Goal: Information Seeking & Learning: Compare options

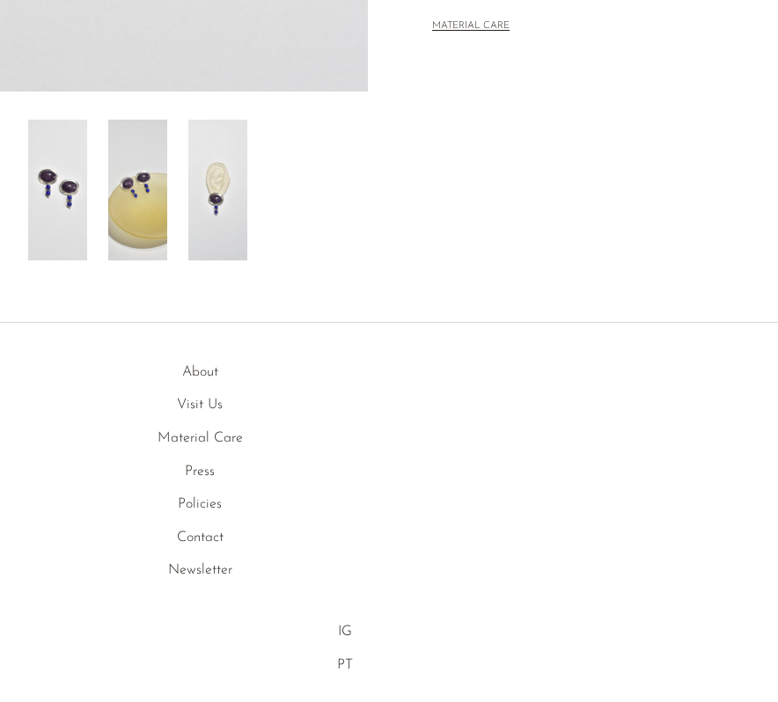
scroll to position [643, 0]
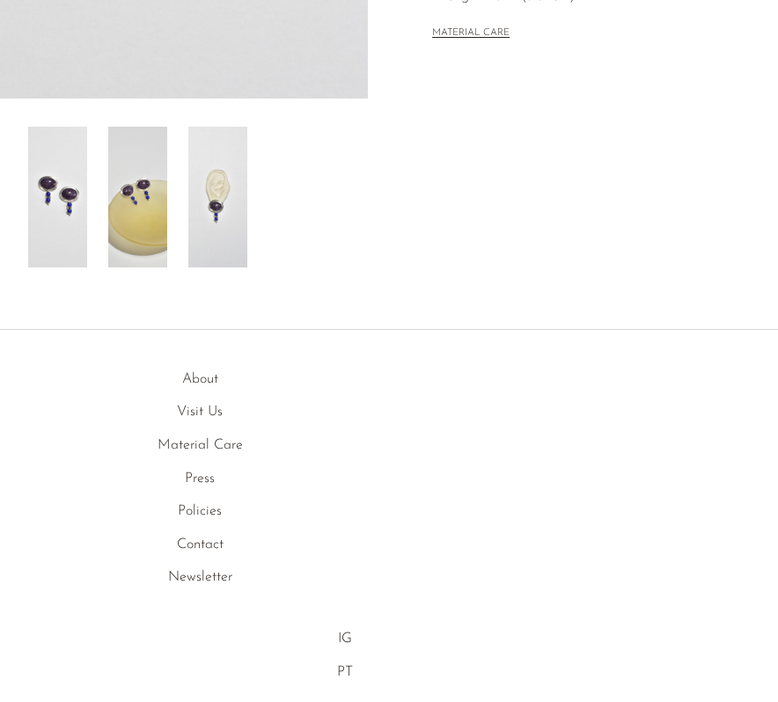
click at [224, 211] on img at bounding box center [217, 197] width 59 height 141
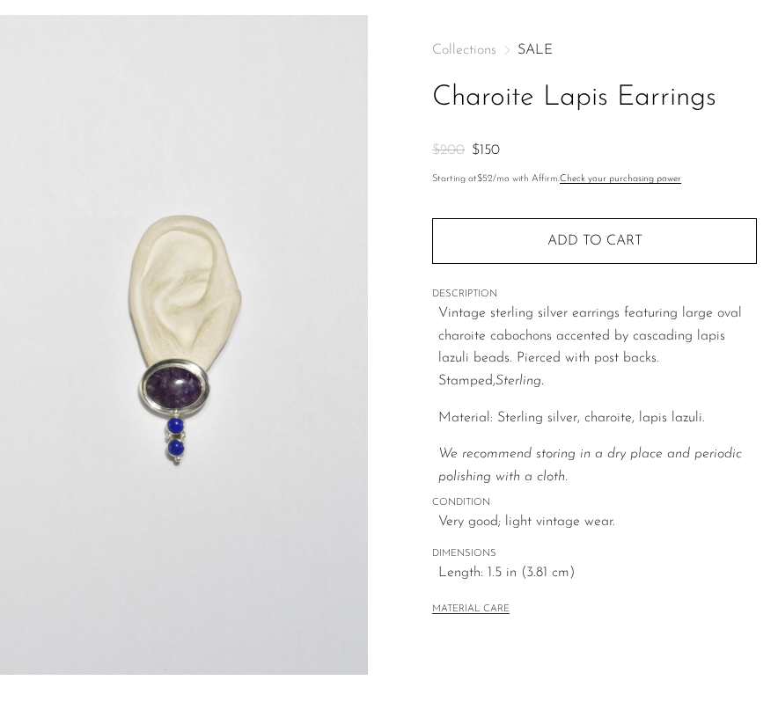
scroll to position [0, 0]
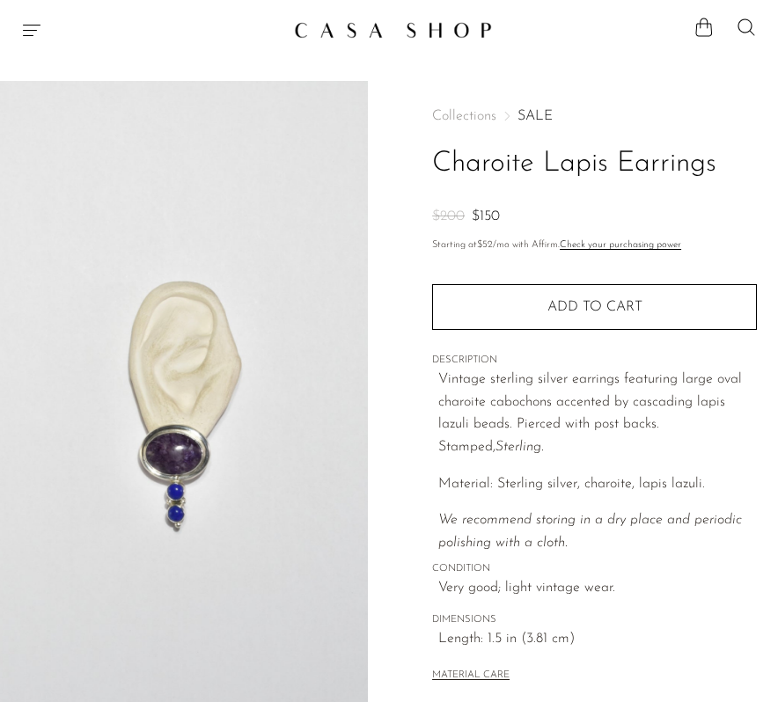
click at [37, 38] on icon "Menu" at bounding box center [31, 29] width 21 height 21
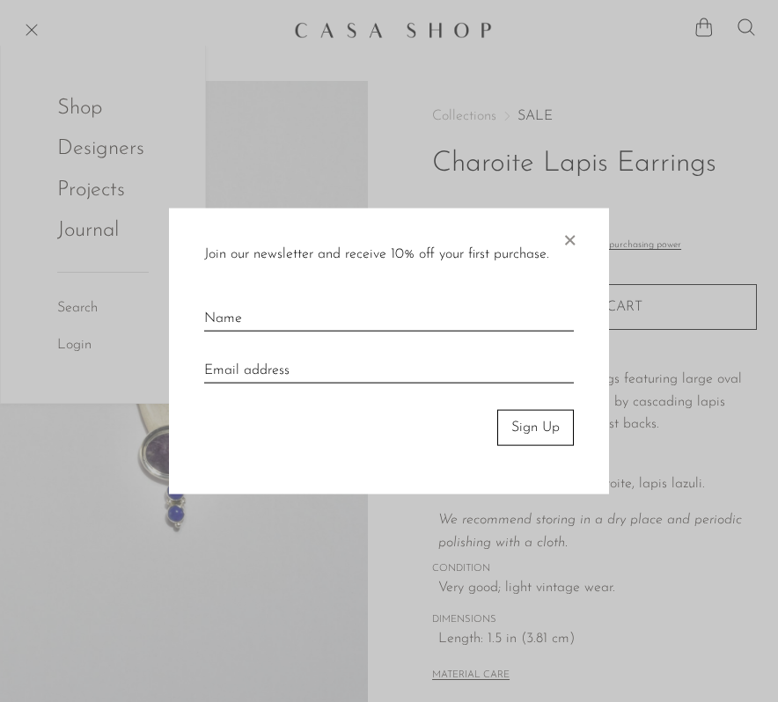
click at [579, 244] on div "Join our newsletter and receive 10% off your first purchase. × Sign Up" at bounding box center [389, 352] width 440 height 286
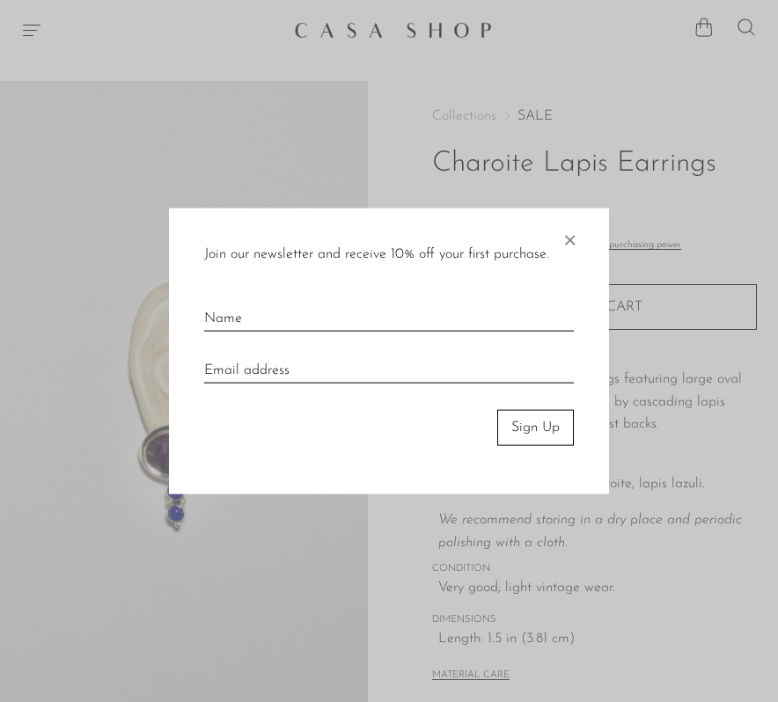
click at [570, 239] on span "×" at bounding box center [570, 237] width 18 height 56
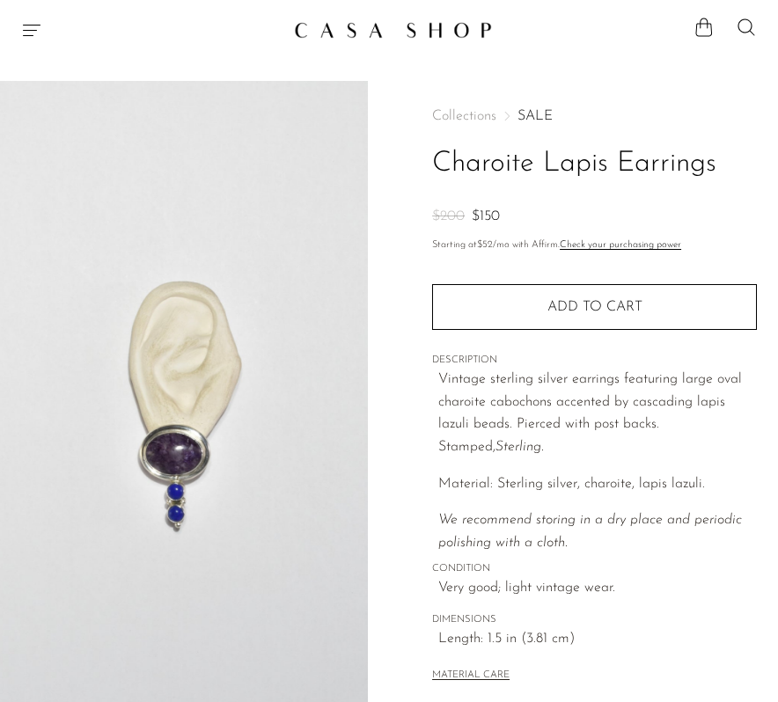
click at [35, 28] on icon "Menu" at bounding box center [31, 29] width 21 height 21
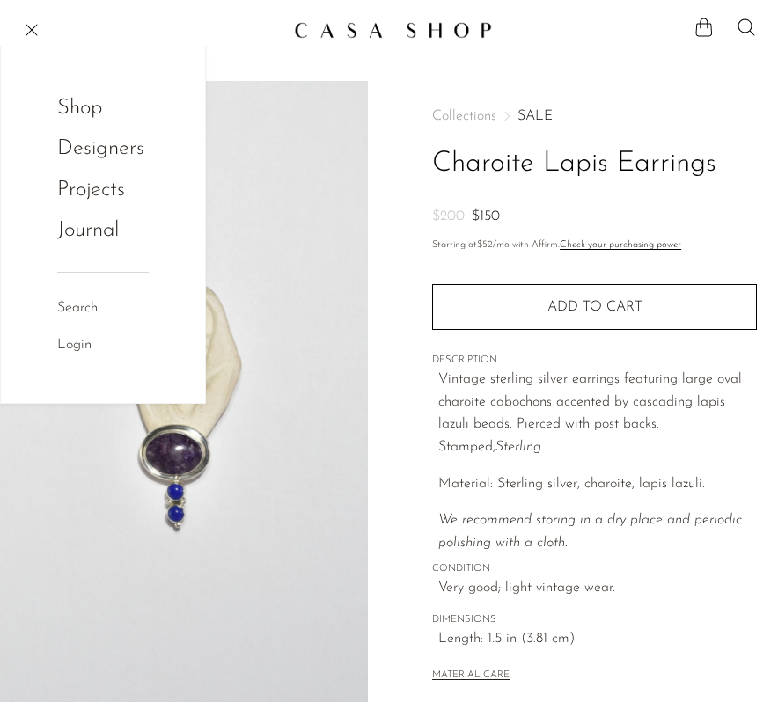
click at [91, 118] on link "Shop" at bounding box center [91, 108] width 69 height 33
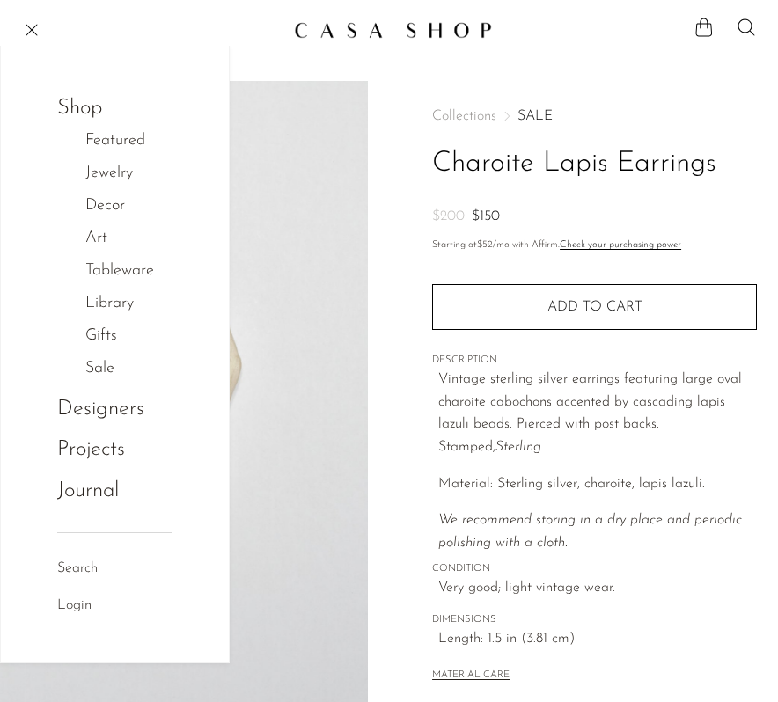
click at [114, 193] on li "Decor Decor All Boxes Bookends Frames Candle Holders Catchalls Vessels Mirrors …" at bounding box center [128, 206] width 87 height 33
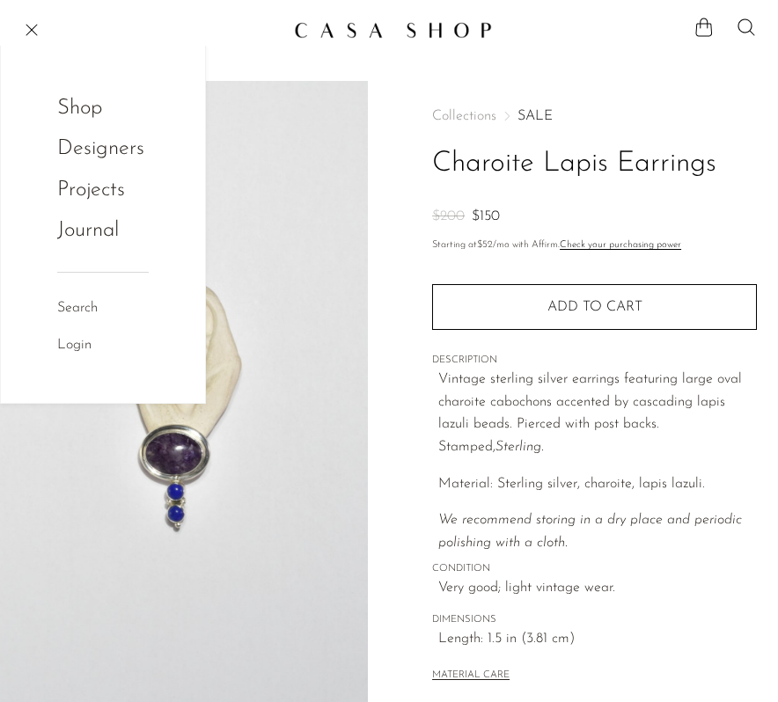
click at [73, 102] on link "Shop" at bounding box center [91, 108] width 69 height 33
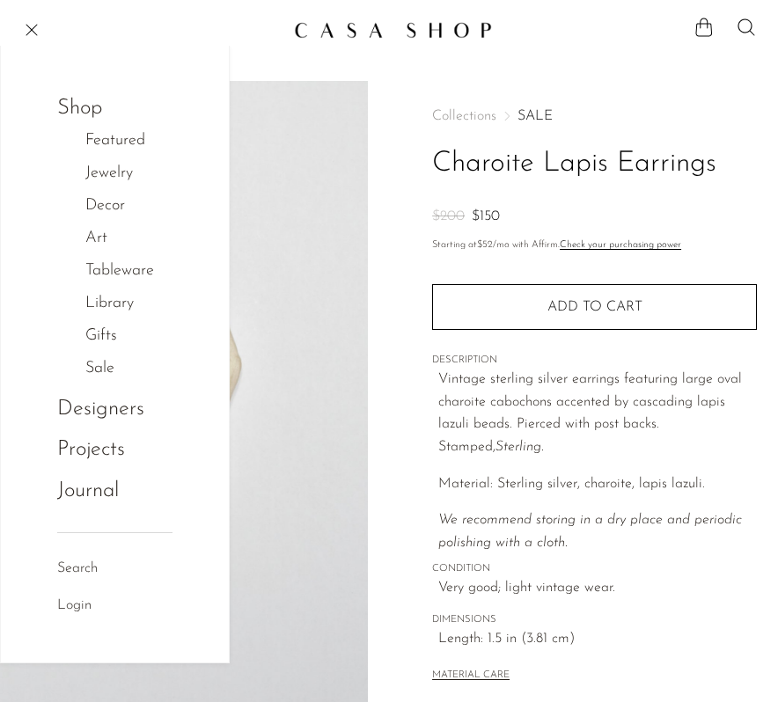
click at [126, 175] on link "Jewelry" at bounding box center [118, 174] width 66 height 26
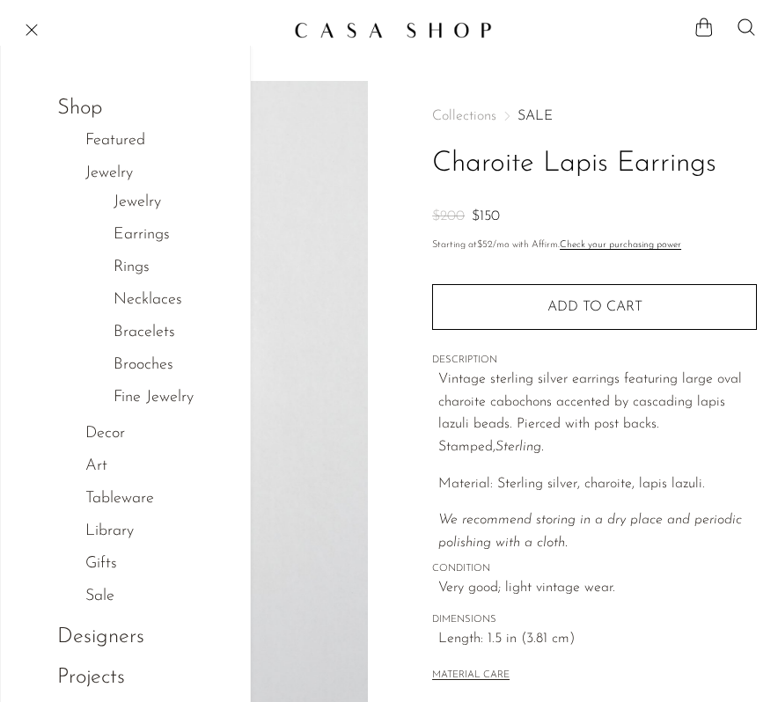
click at [151, 204] on link "Jewelry" at bounding box center [138, 203] width 48 height 26
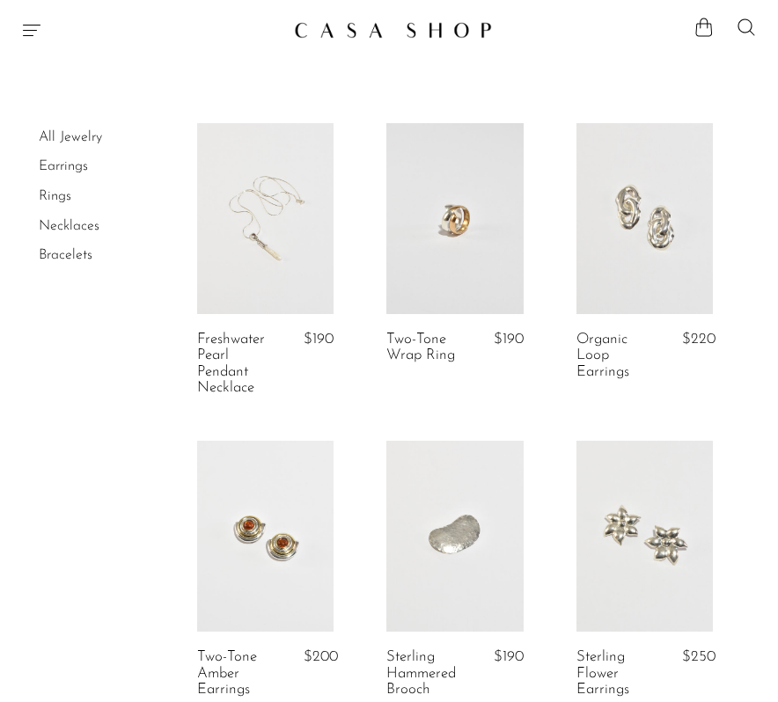
scroll to position [8, 0]
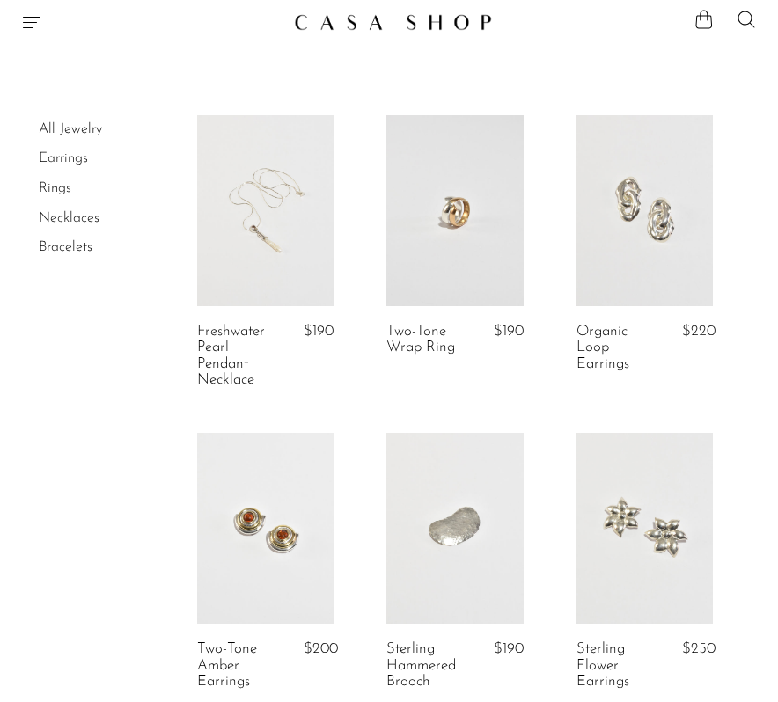
click at [70, 160] on link "Earrings" at bounding box center [63, 158] width 49 height 14
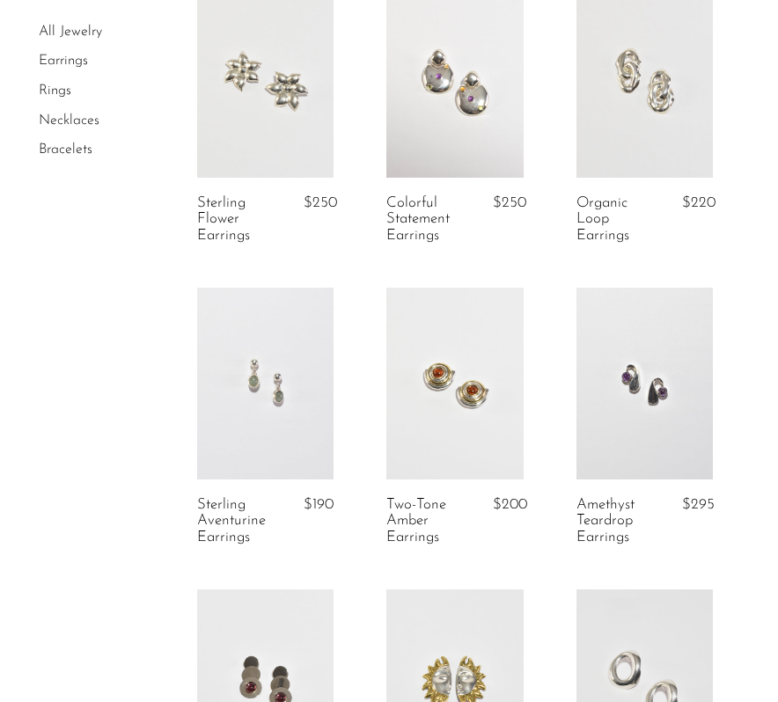
scroll to position [167, 0]
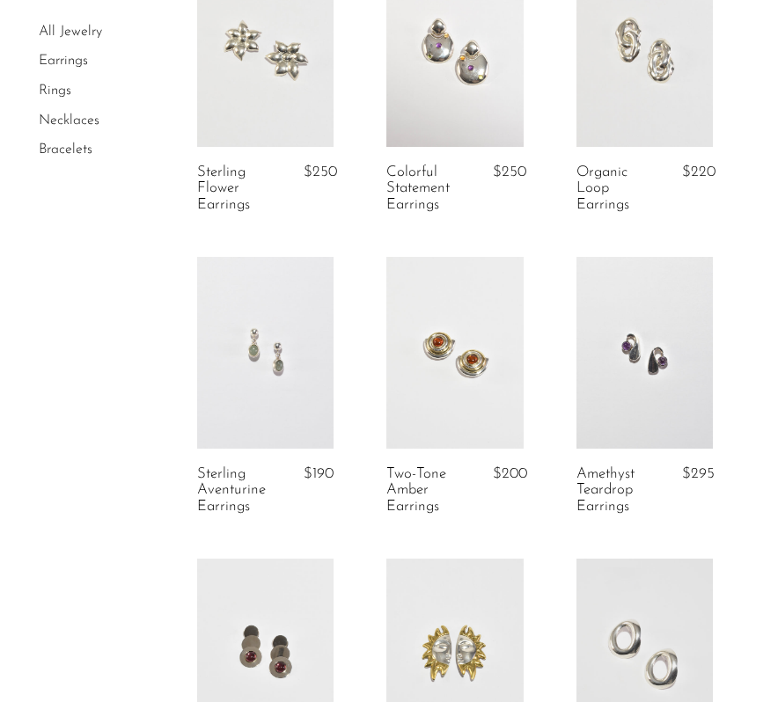
click at [243, 385] on link at bounding box center [265, 352] width 136 height 191
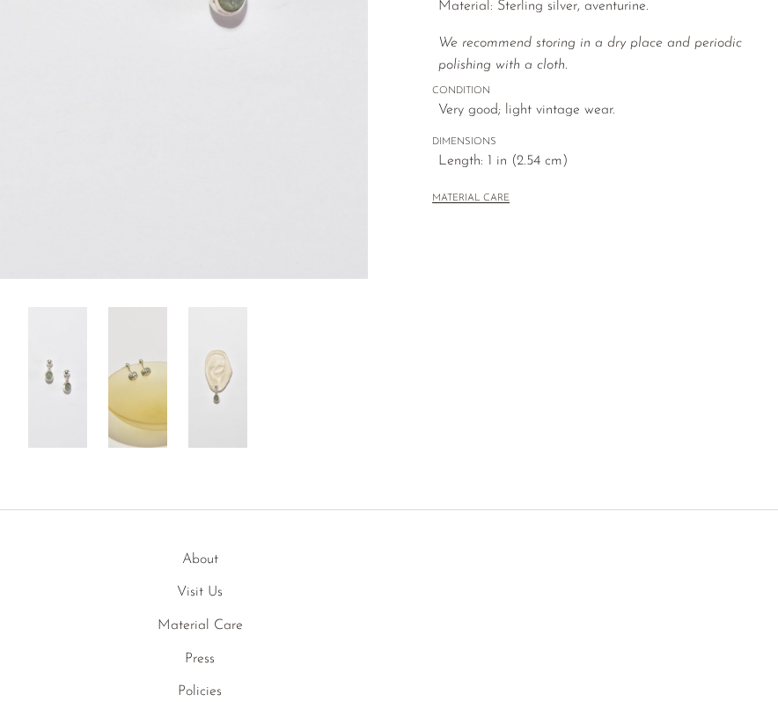
scroll to position [560, 0]
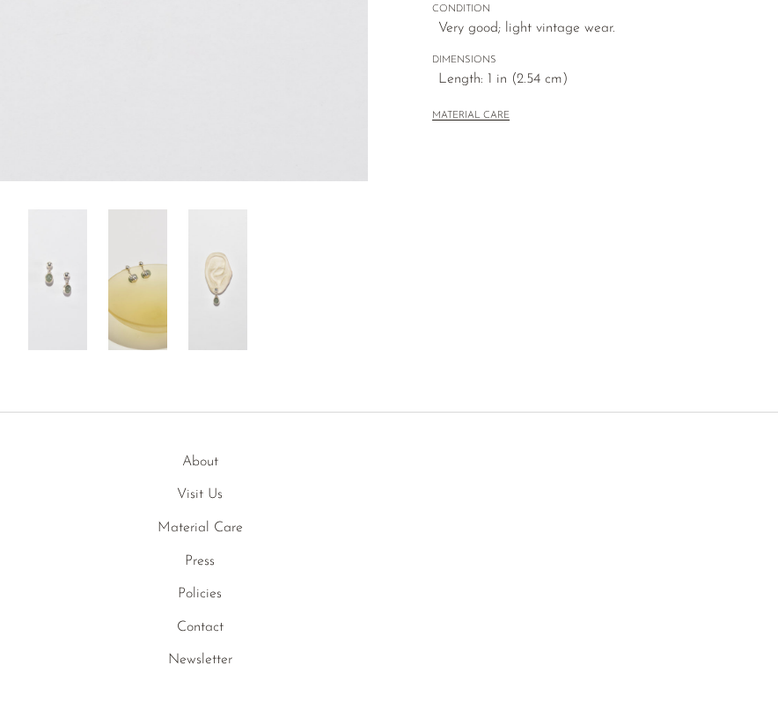
click at [215, 298] on img at bounding box center [217, 279] width 59 height 141
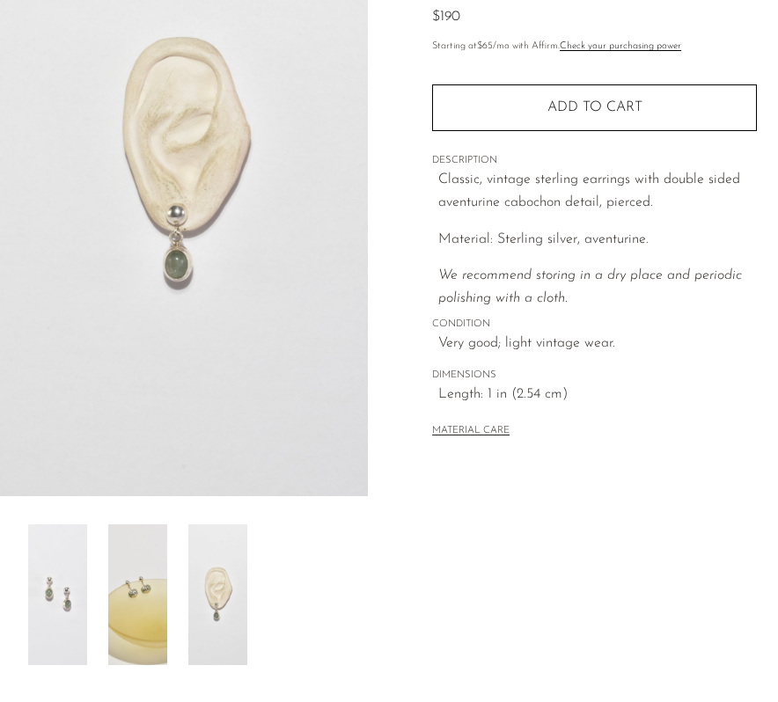
scroll to position [173, 0]
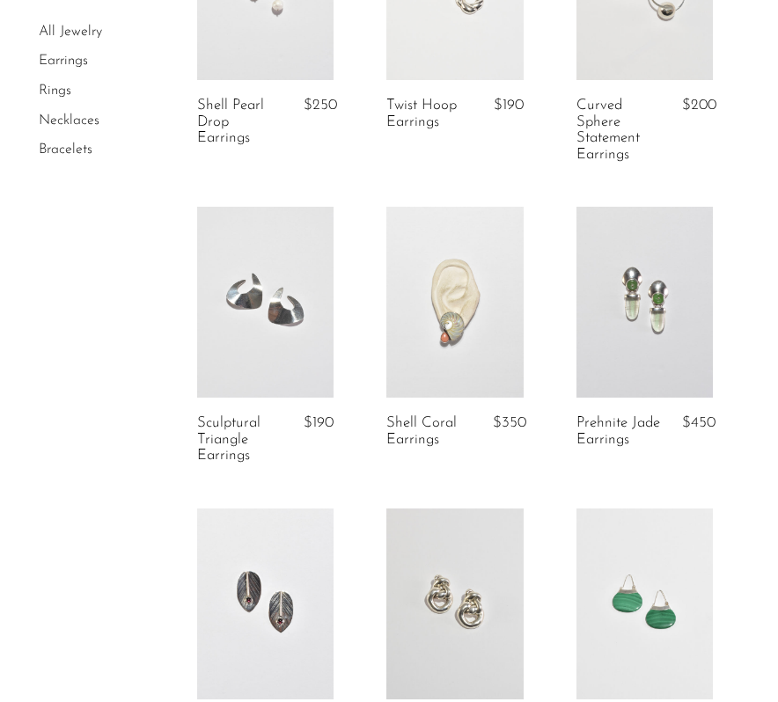
scroll to position [1751, 0]
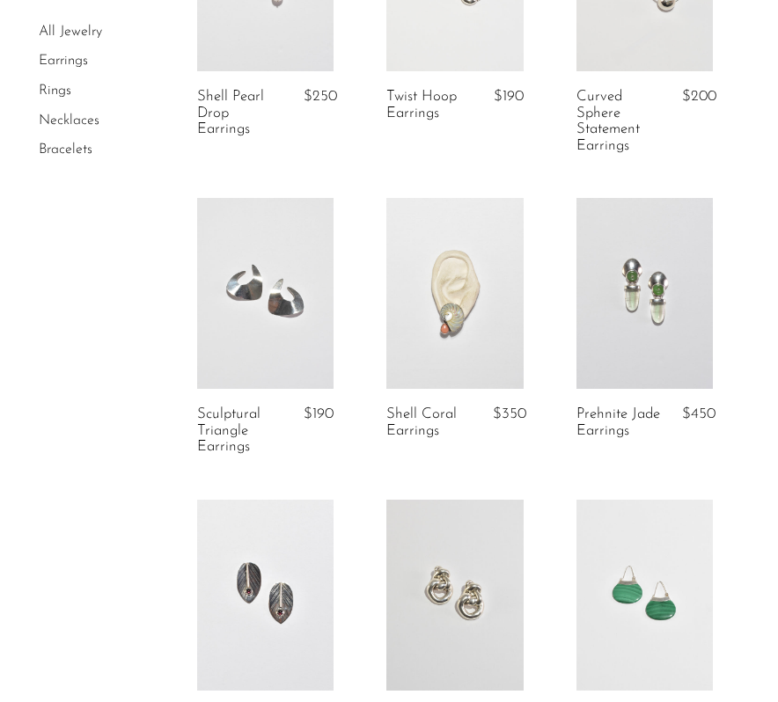
click at [664, 354] on link at bounding box center [645, 293] width 136 height 191
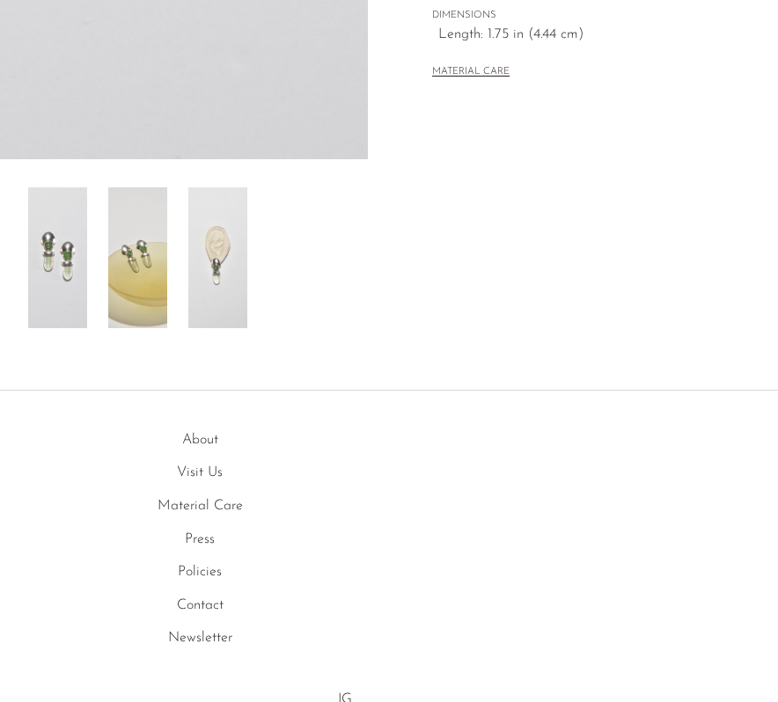
click at [213, 267] on img at bounding box center [217, 257] width 59 height 141
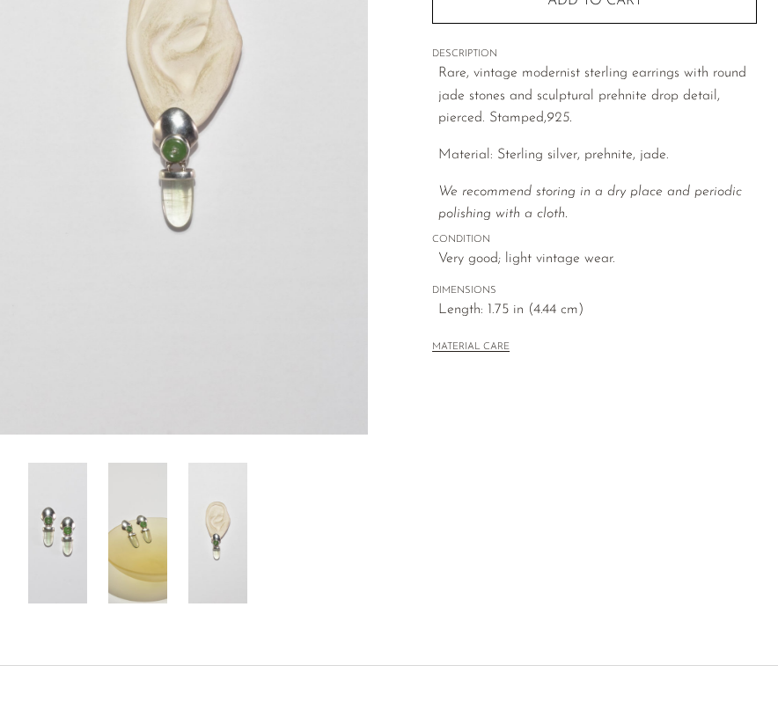
scroll to position [147, 0]
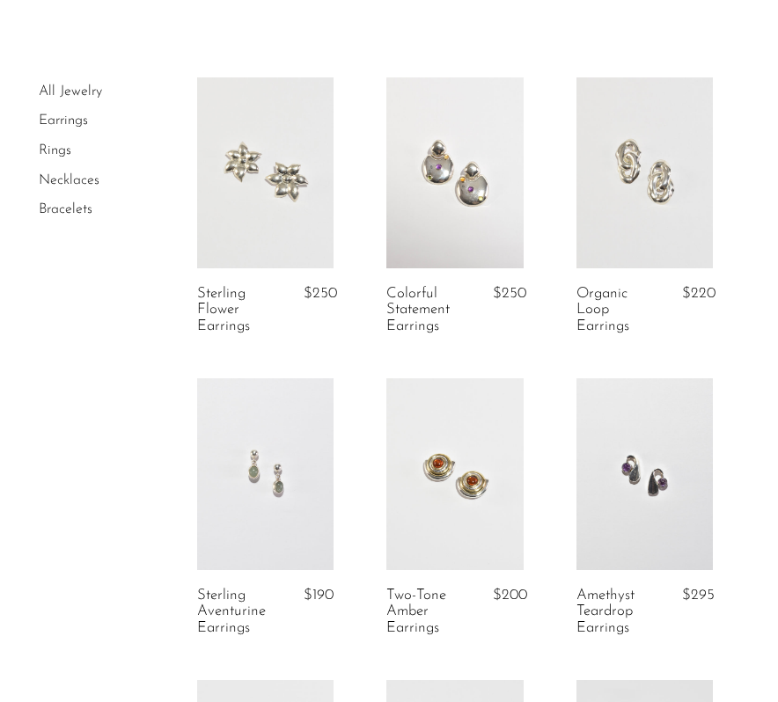
scroll to position [24, 0]
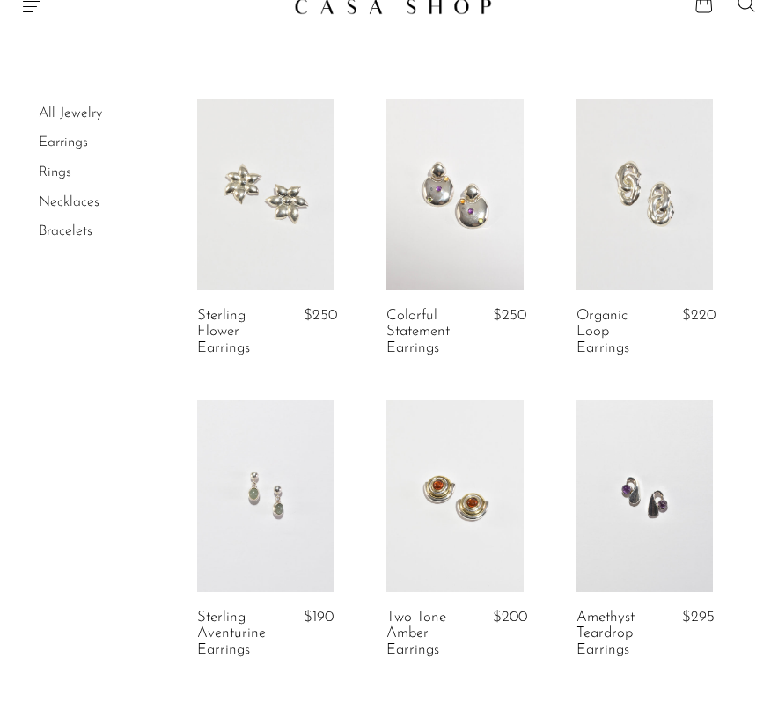
click at [476, 214] on link at bounding box center [454, 194] width 136 height 191
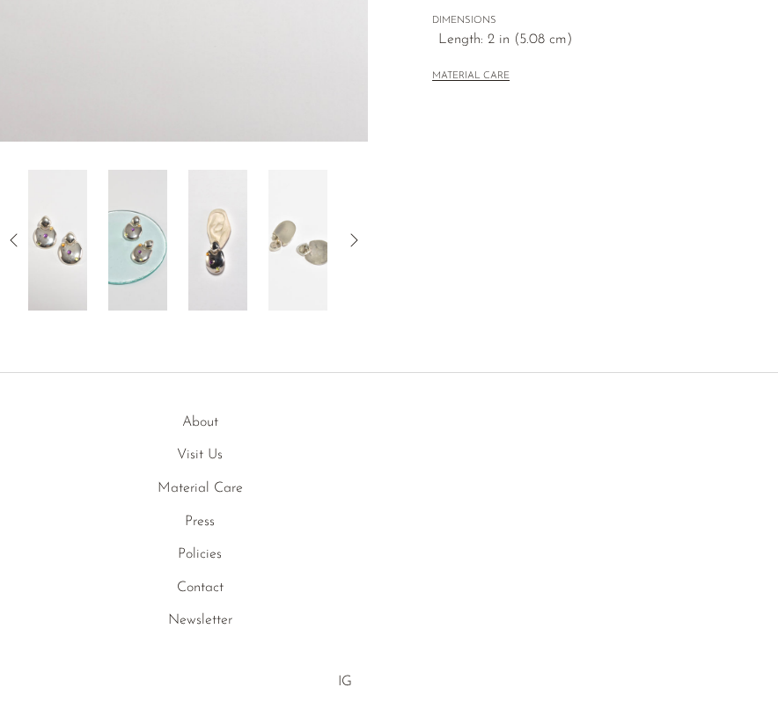
click at [219, 219] on img at bounding box center [217, 240] width 59 height 141
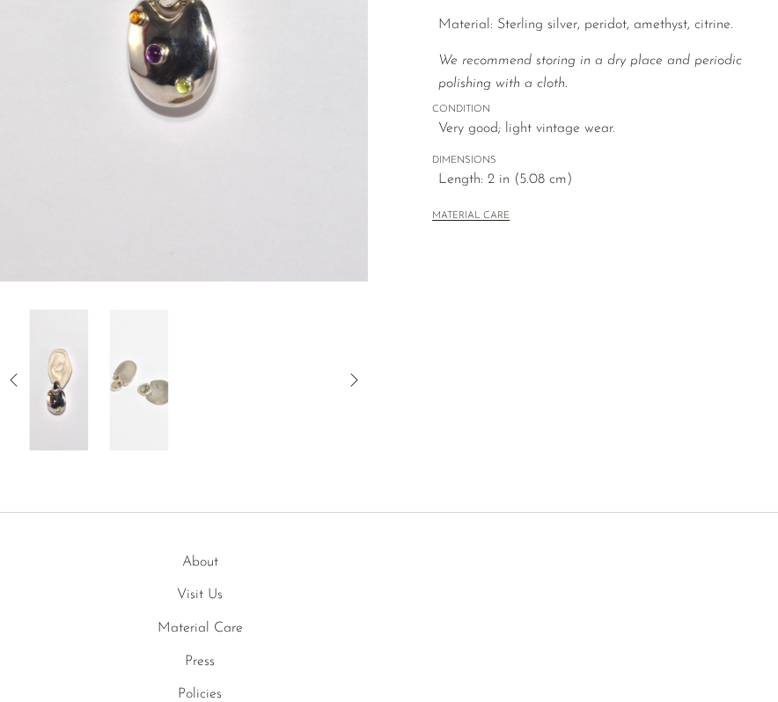
scroll to position [290, 0]
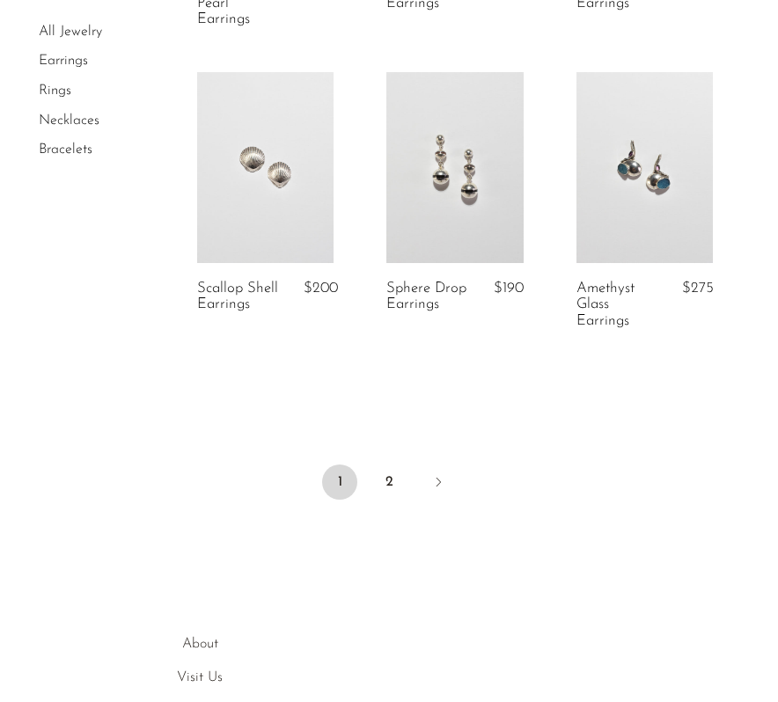
scroll to position [3546, 0]
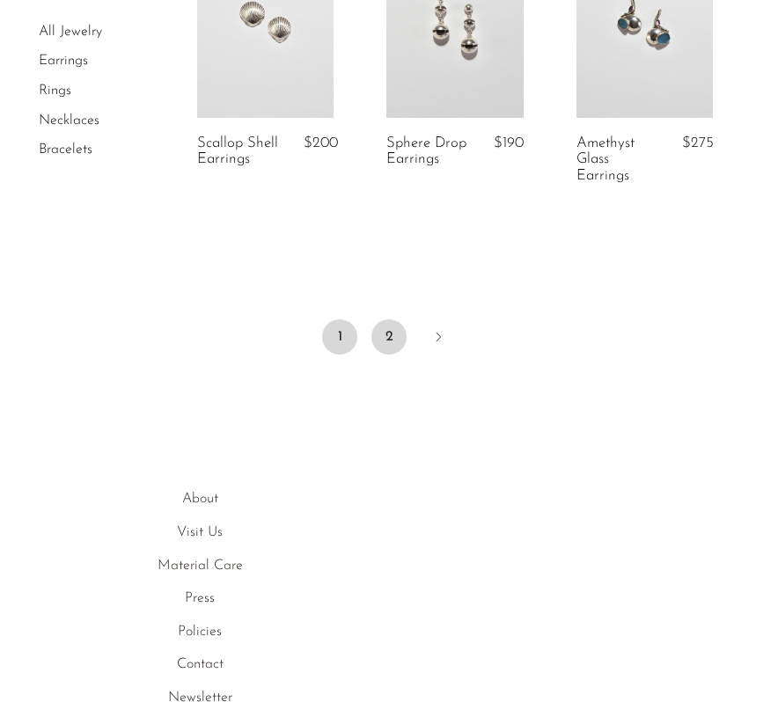
click at [393, 331] on link "2" at bounding box center [388, 336] width 35 height 35
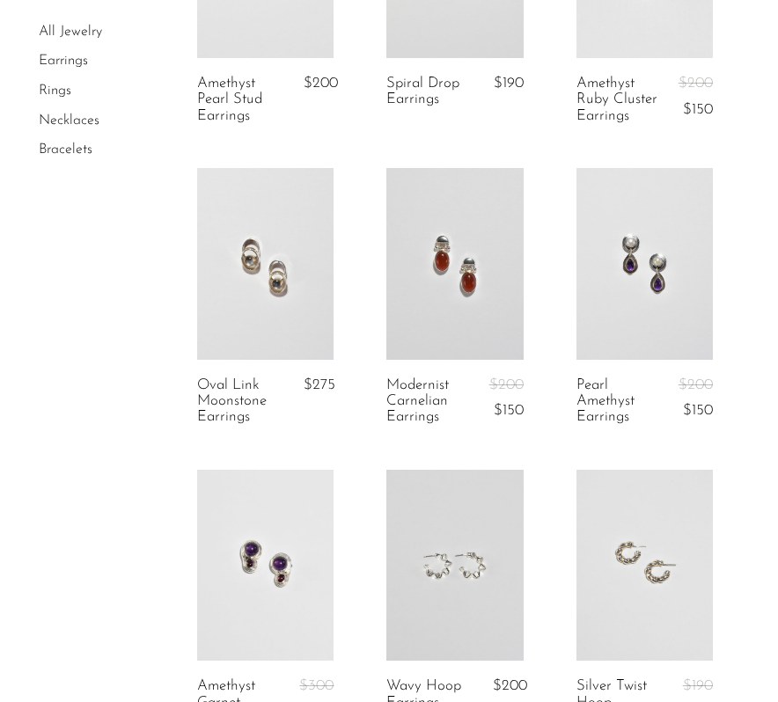
scroll to position [1194, 0]
click at [479, 298] on link at bounding box center [454, 262] width 136 height 191
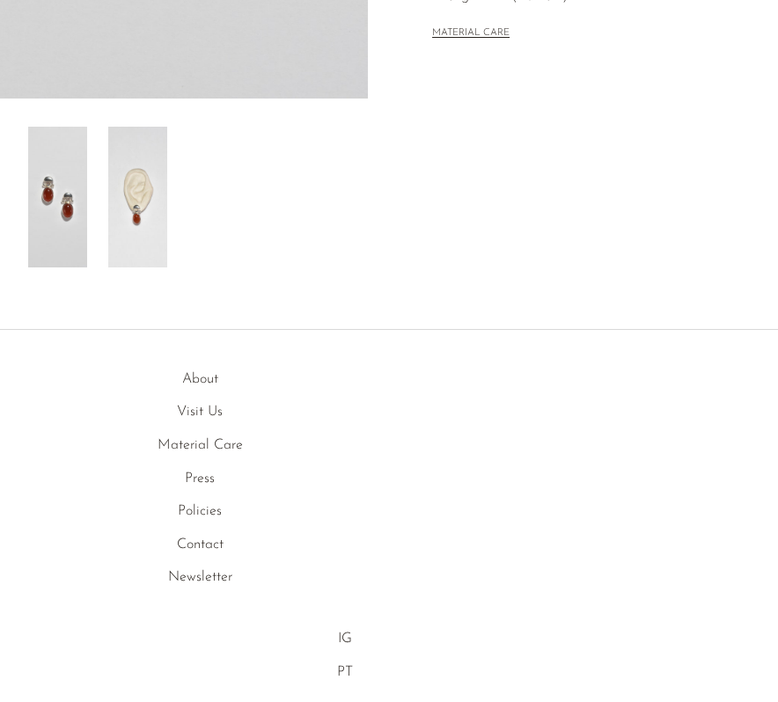
scroll to position [621, 0]
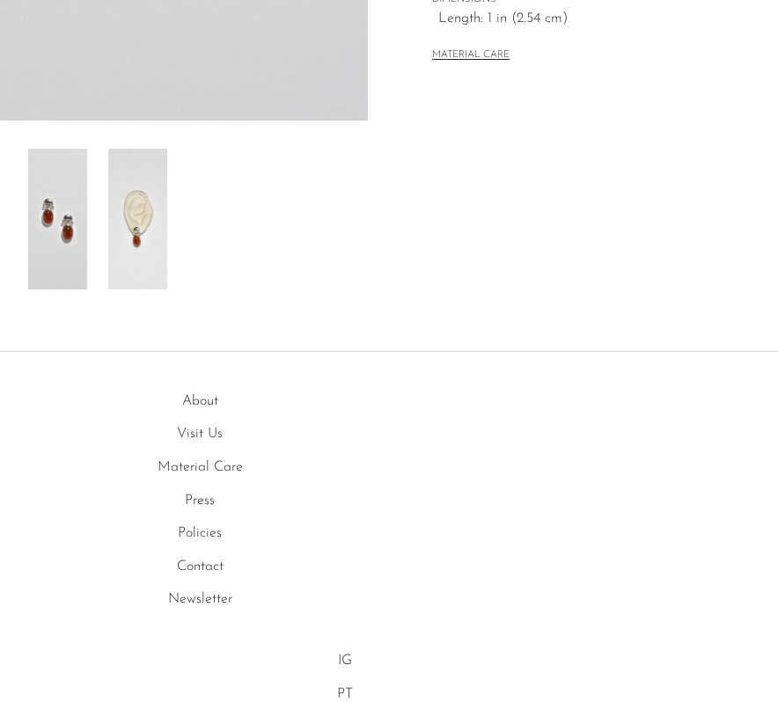
click at [134, 233] on img at bounding box center [137, 219] width 59 height 141
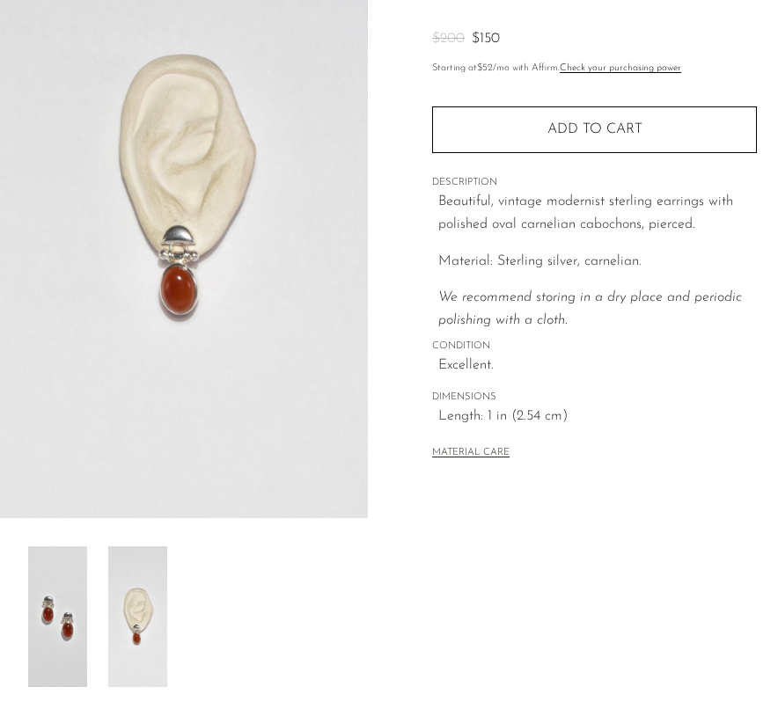
scroll to position [221, 0]
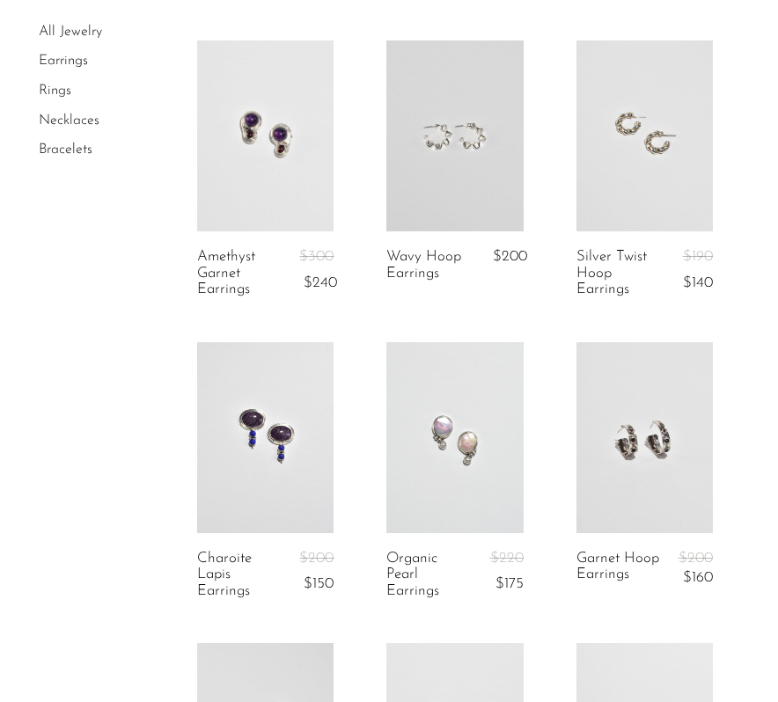
scroll to position [1641, 0]
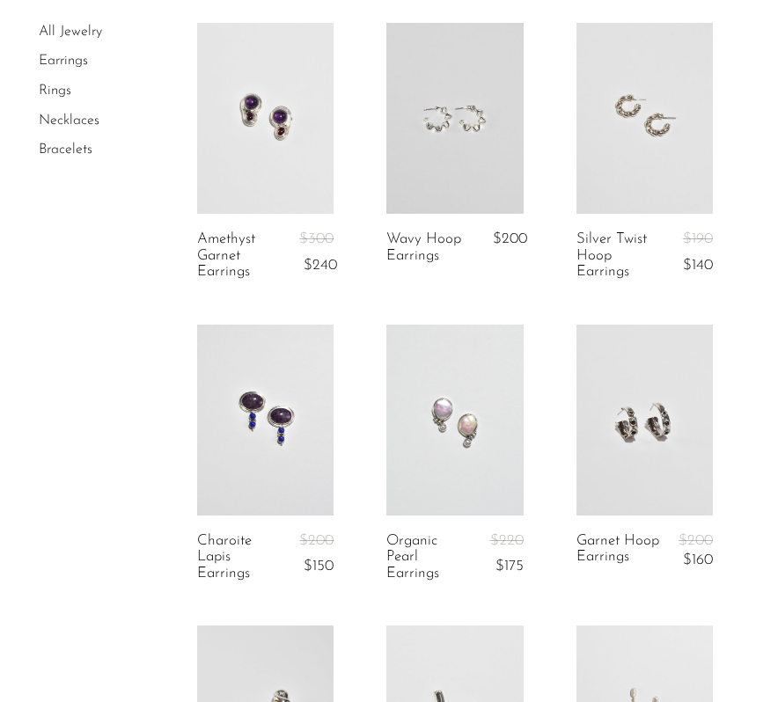
click at [291, 161] on link at bounding box center [265, 118] width 136 height 191
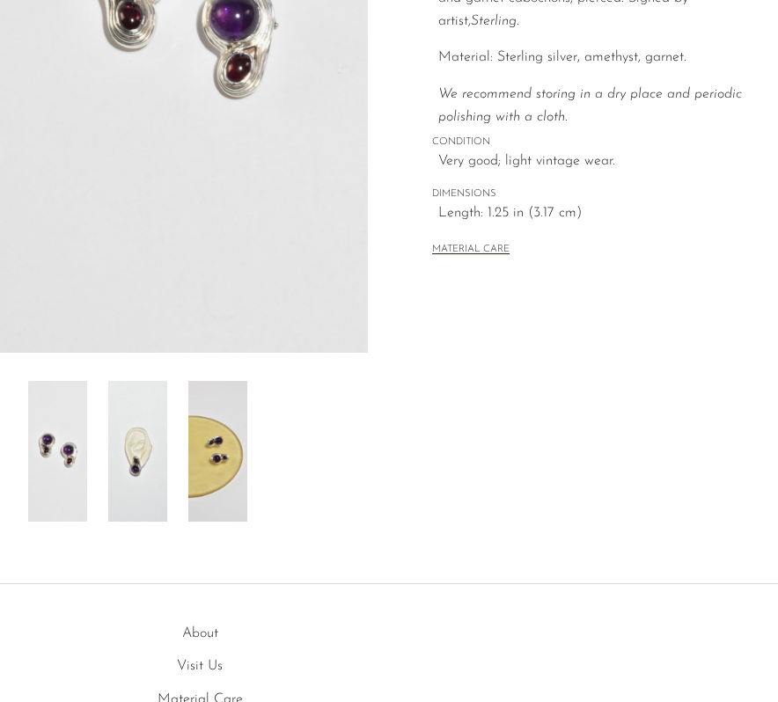
scroll to position [395, 0]
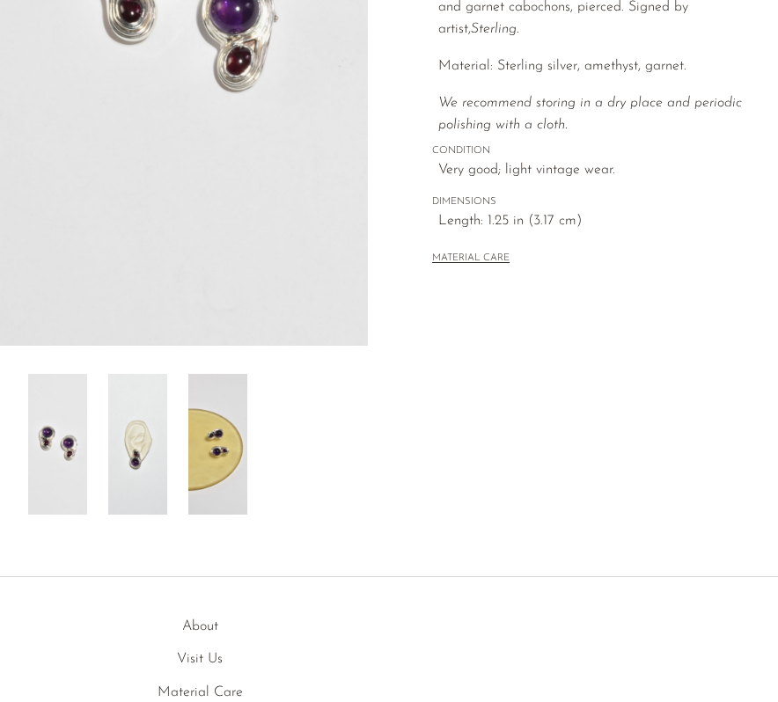
click at [217, 429] on img at bounding box center [217, 444] width 59 height 141
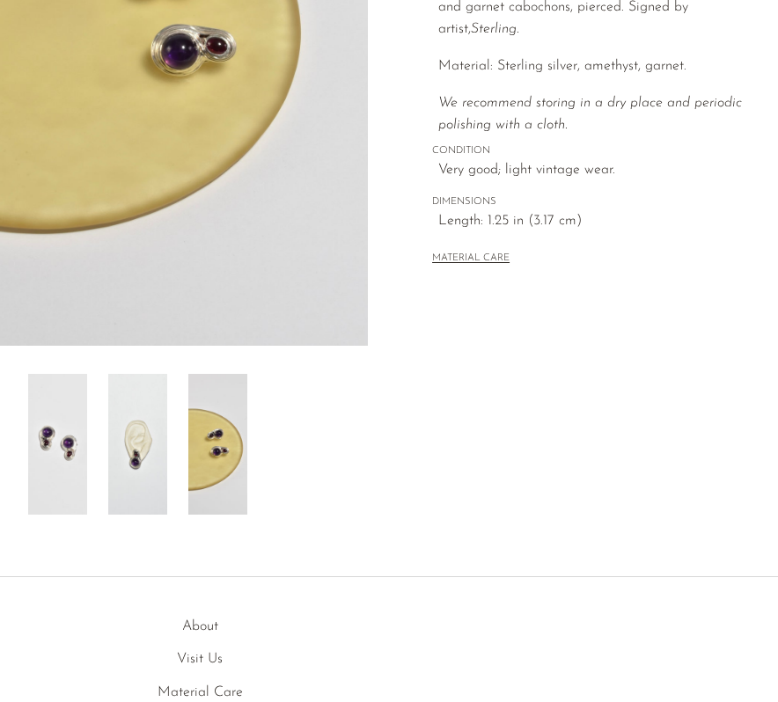
click at [171, 434] on div at bounding box center [184, 444] width 312 height 141
click at [144, 430] on img at bounding box center [137, 444] width 59 height 141
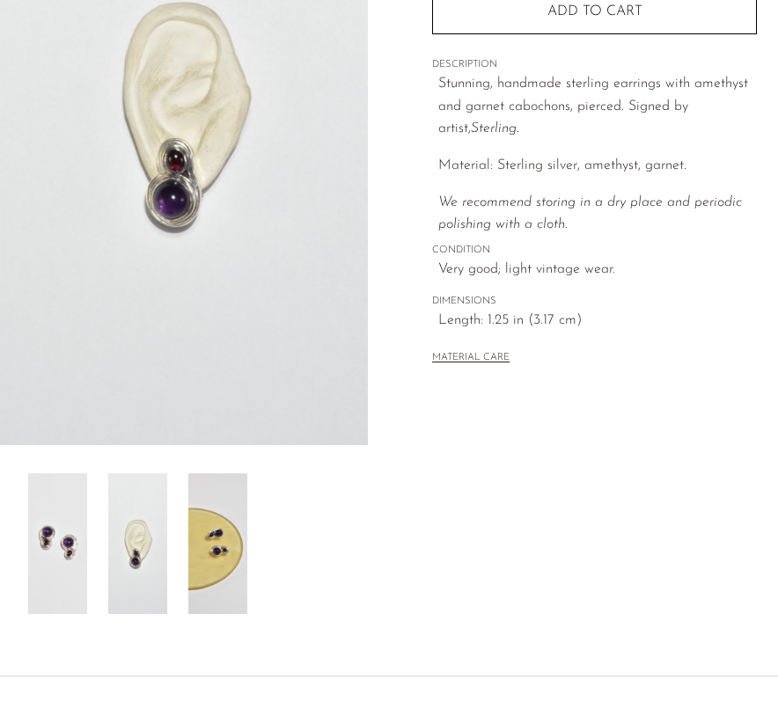
scroll to position [292, 0]
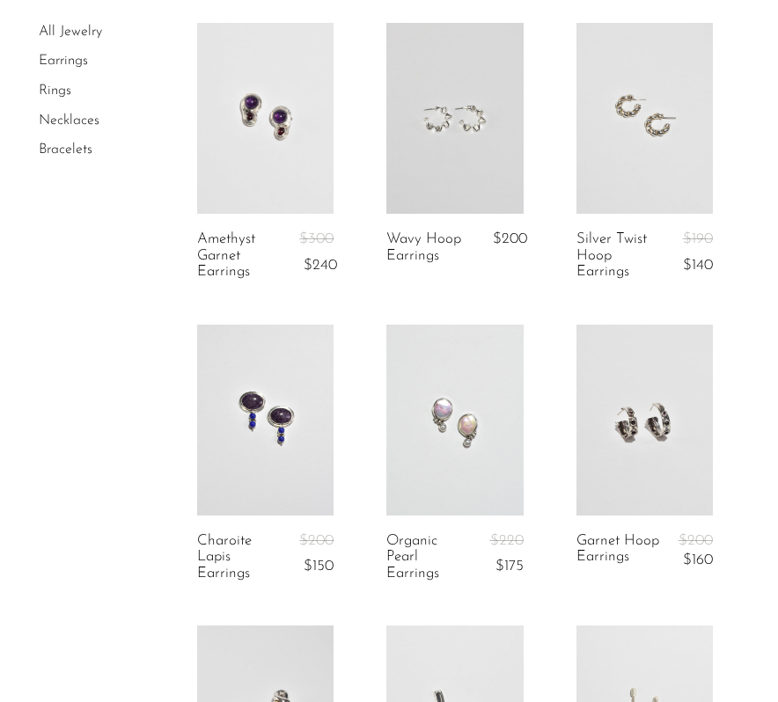
scroll to position [1641, 0]
click at [461, 421] on link at bounding box center [454, 420] width 136 height 191
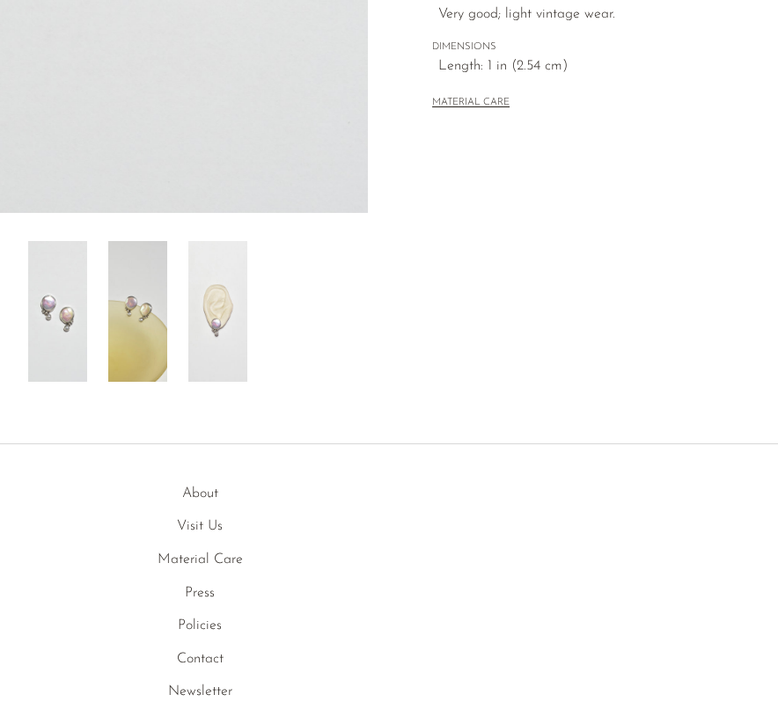
click at [220, 319] on img at bounding box center [217, 311] width 59 height 141
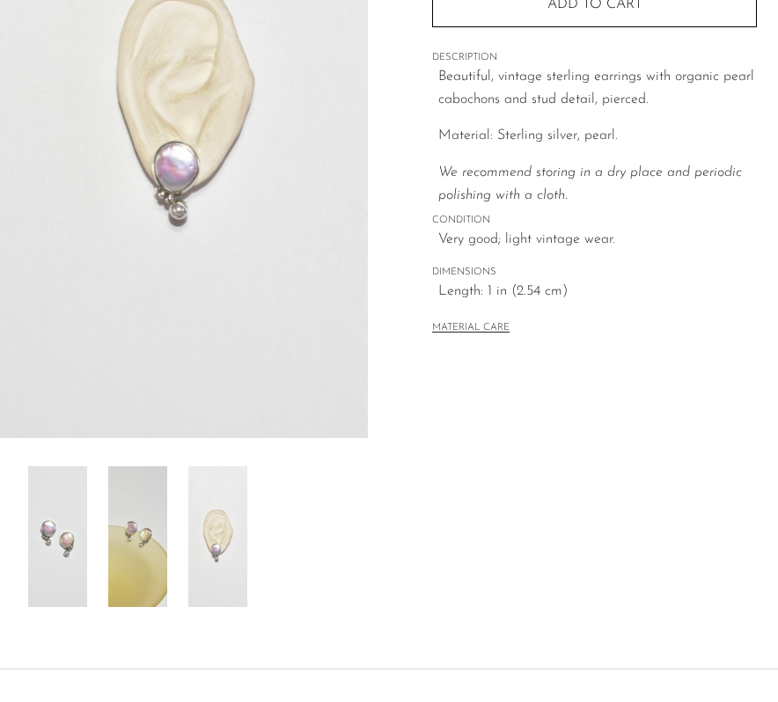
scroll to position [245, 0]
